Goal: Information Seeking & Learning: Learn about a topic

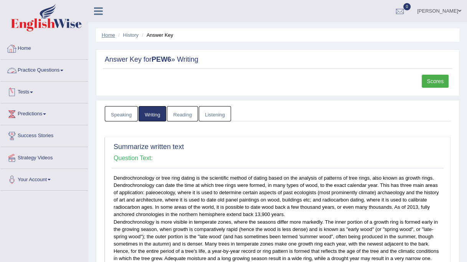
click at [104, 34] on link "Home" at bounding box center [108, 35] width 13 height 6
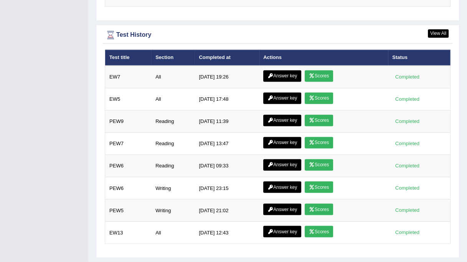
scroll to position [993, 0]
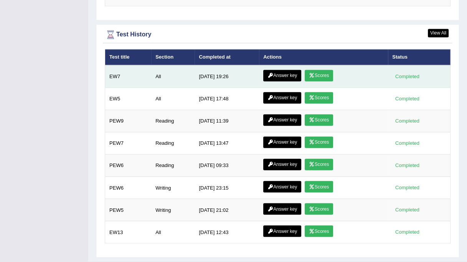
click at [291, 70] on link "Answer key" at bounding box center [282, 75] width 38 height 11
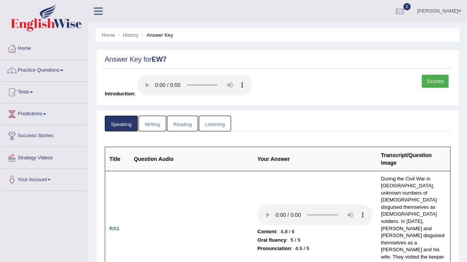
click at [155, 125] on link "Writing" at bounding box center [152, 124] width 28 height 16
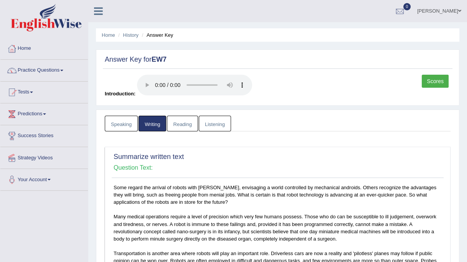
click at [177, 123] on link "Reading" at bounding box center [182, 124] width 31 height 16
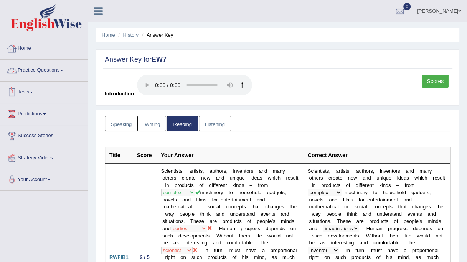
click at [30, 75] on link "Practice Questions" at bounding box center [43, 69] width 87 height 19
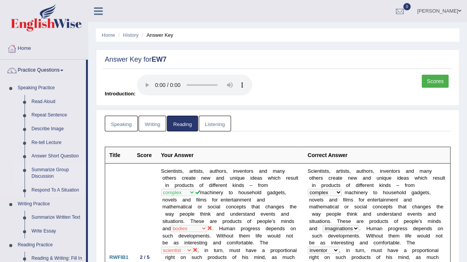
click at [41, 167] on link "Summarize Group Discussion" at bounding box center [57, 173] width 58 height 20
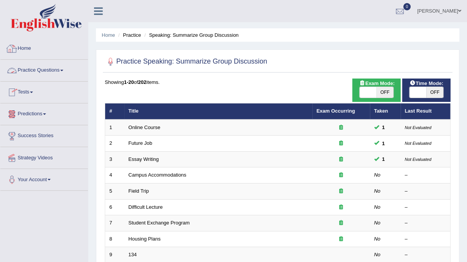
click at [20, 46] on link "Home" at bounding box center [43, 47] width 87 height 19
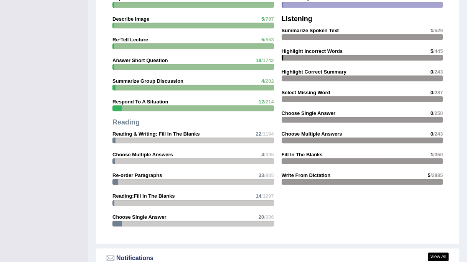
scroll to position [694, 0]
